Goal: Use online tool/utility

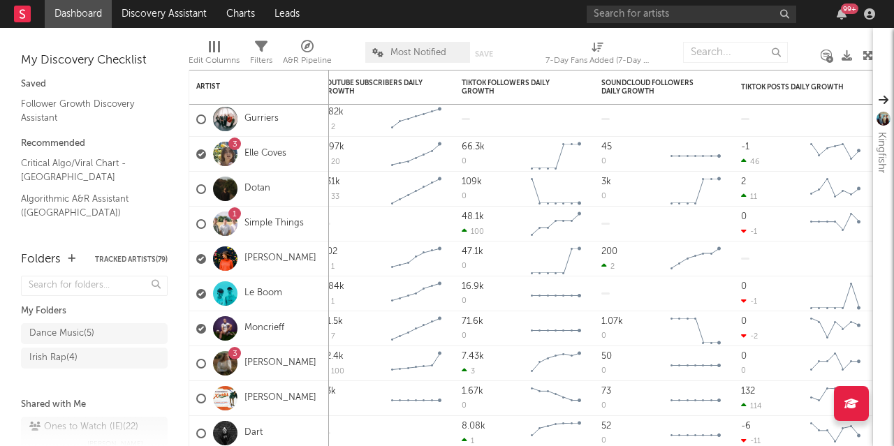
click at [50, 111] on link "Follower Growth Discovery Assistant" at bounding box center [87, 110] width 133 height 29
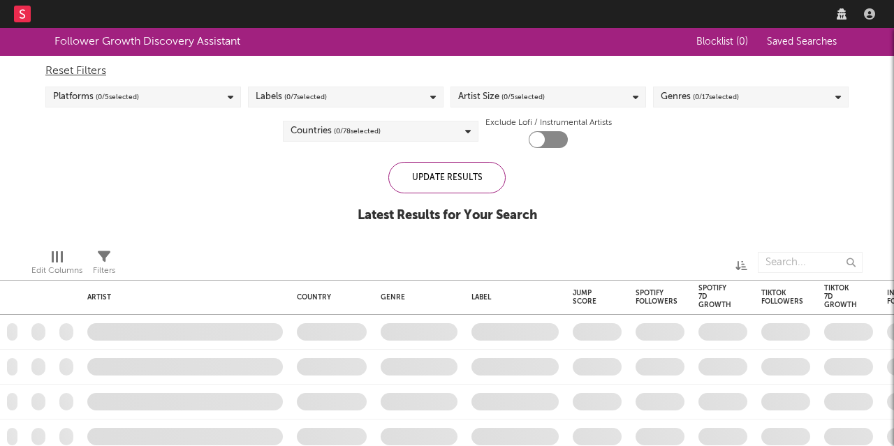
checkbox input "true"
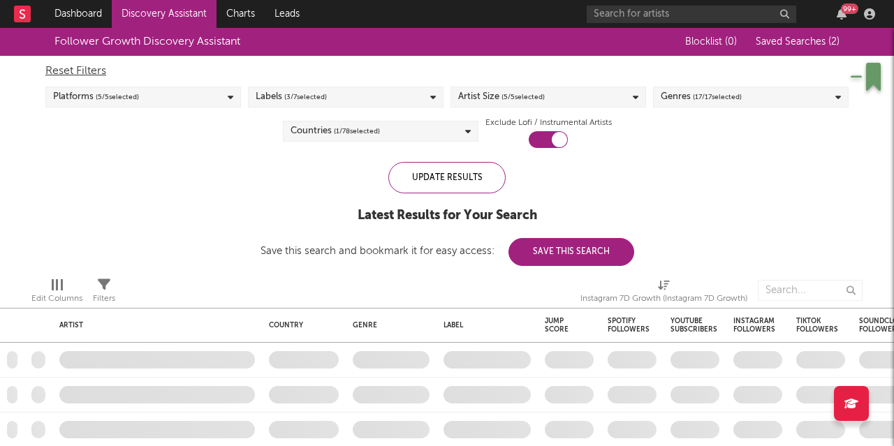
click at [441, 179] on div "Update Results" at bounding box center [446, 177] width 117 height 31
